Goal: Transaction & Acquisition: Purchase product/service

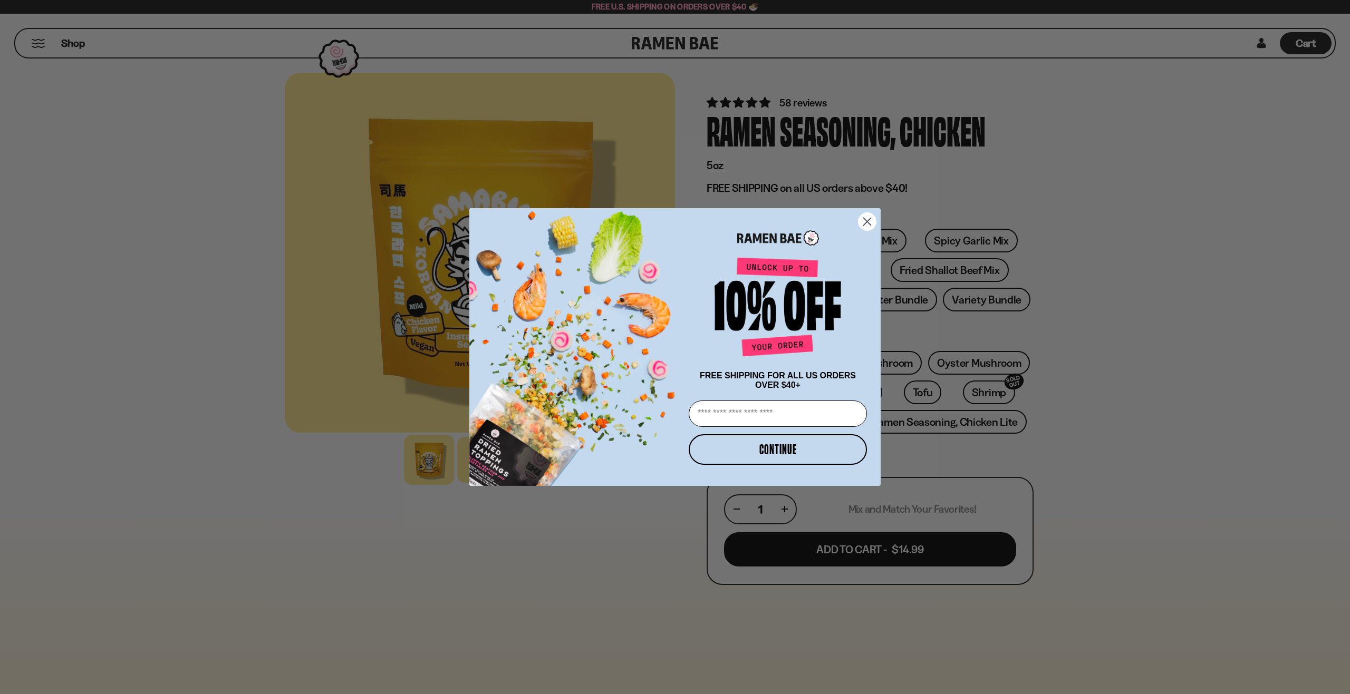
click at [864, 218] on icon "Close dialog" at bounding box center [867, 221] width 7 height 7
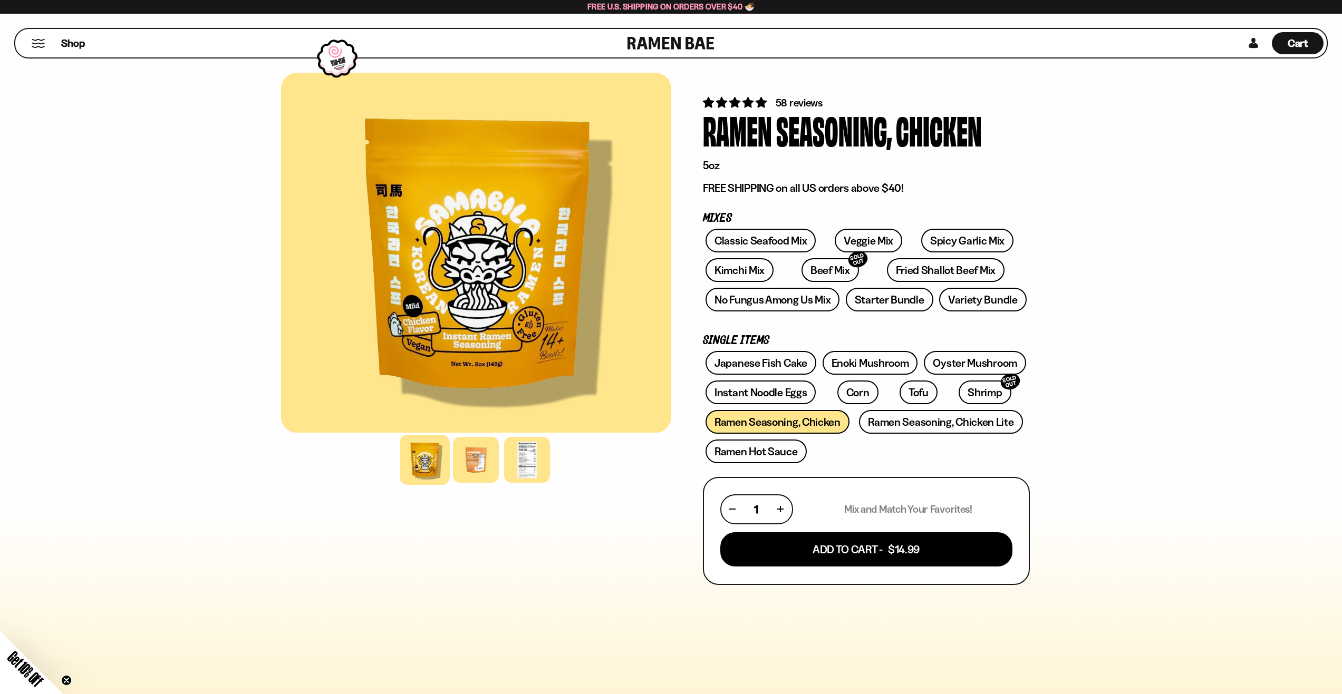
click at [525, 362] on div at bounding box center [476, 253] width 390 height 360
click at [483, 476] on div at bounding box center [476, 460] width 50 height 50
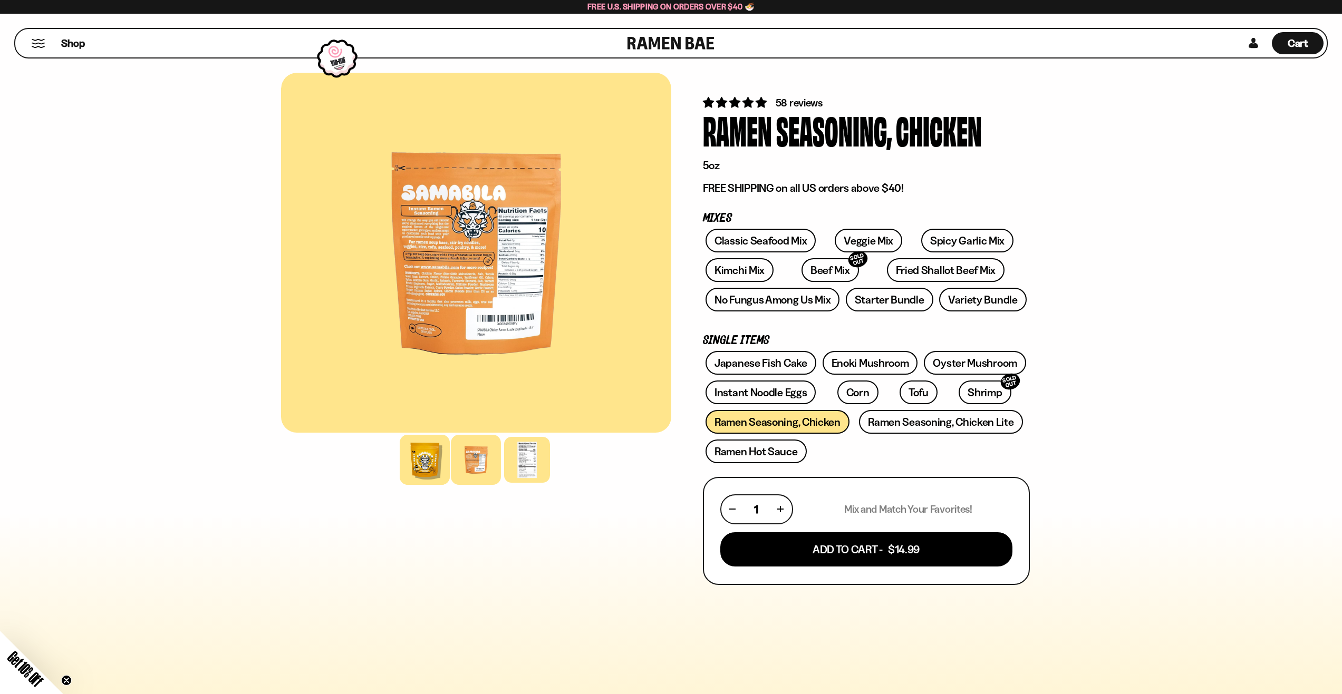
click at [412, 469] on div at bounding box center [425, 460] width 50 height 50
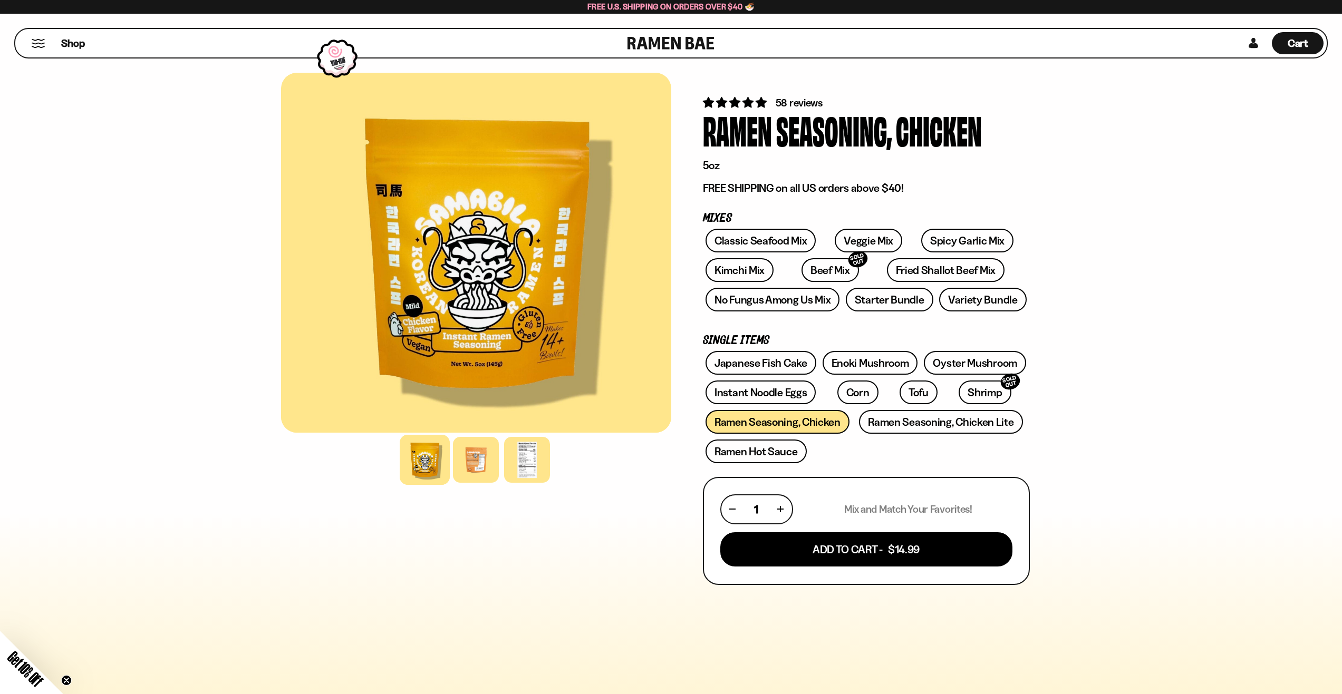
click at [33, 48] on div "Shop" at bounding box center [322, 43] width 609 height 28
click at [34, 46] on button "Mobile Menu Trigger" at bounding box center [38, 43] width 14 height 9
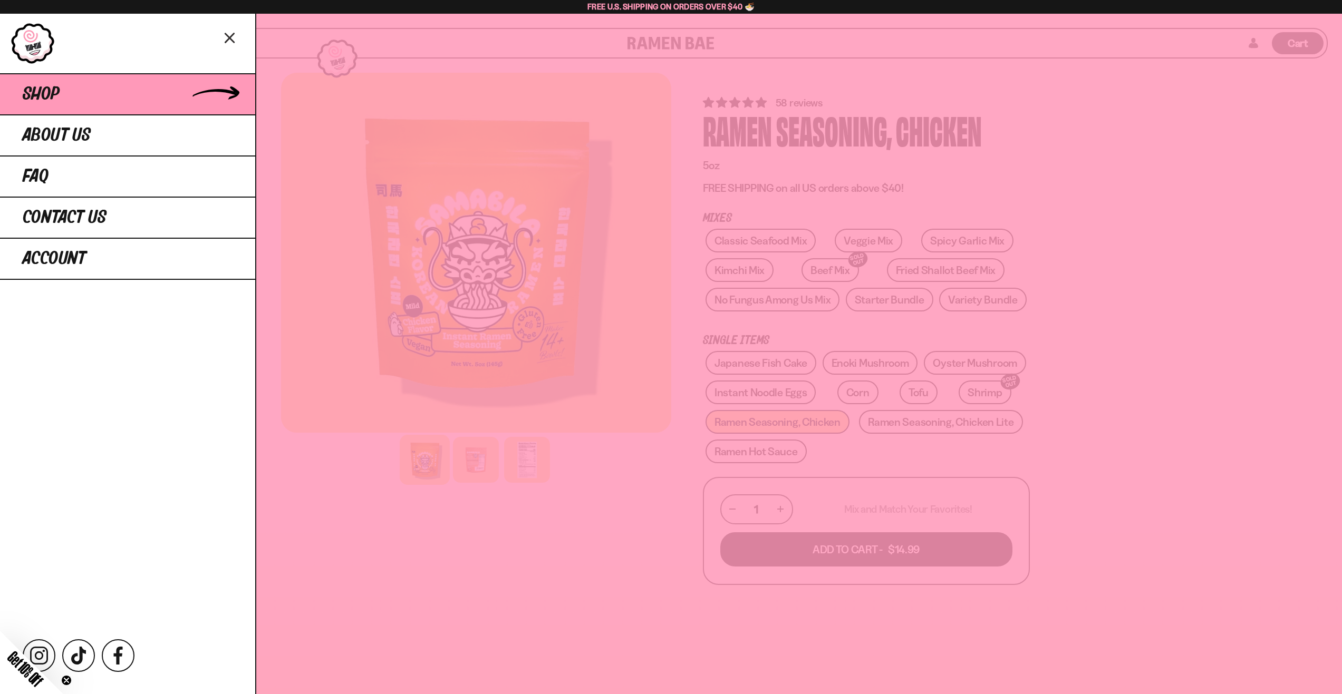
click at [76, 103] on link "Shop" at bounding box center [127, 93] width 255 height 41
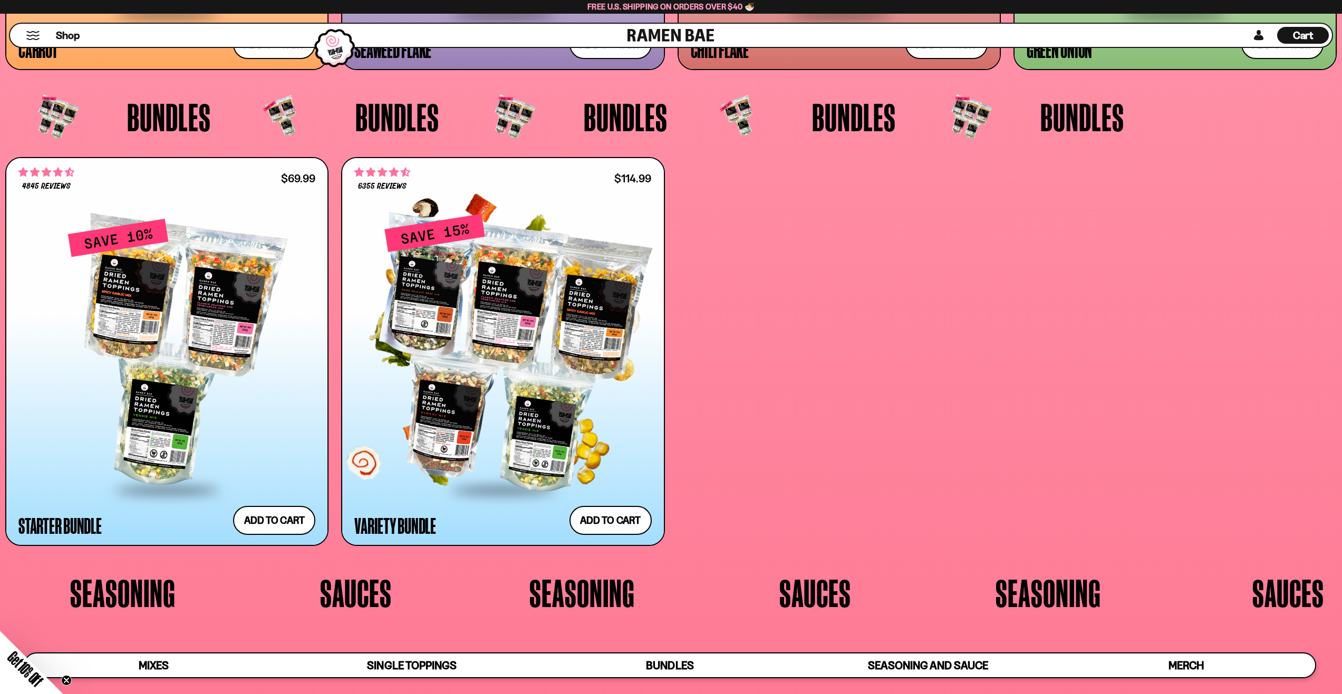
scroll to position [3374, 0]
